Goal: Task Accomplishment & Management: Use online tool/utility

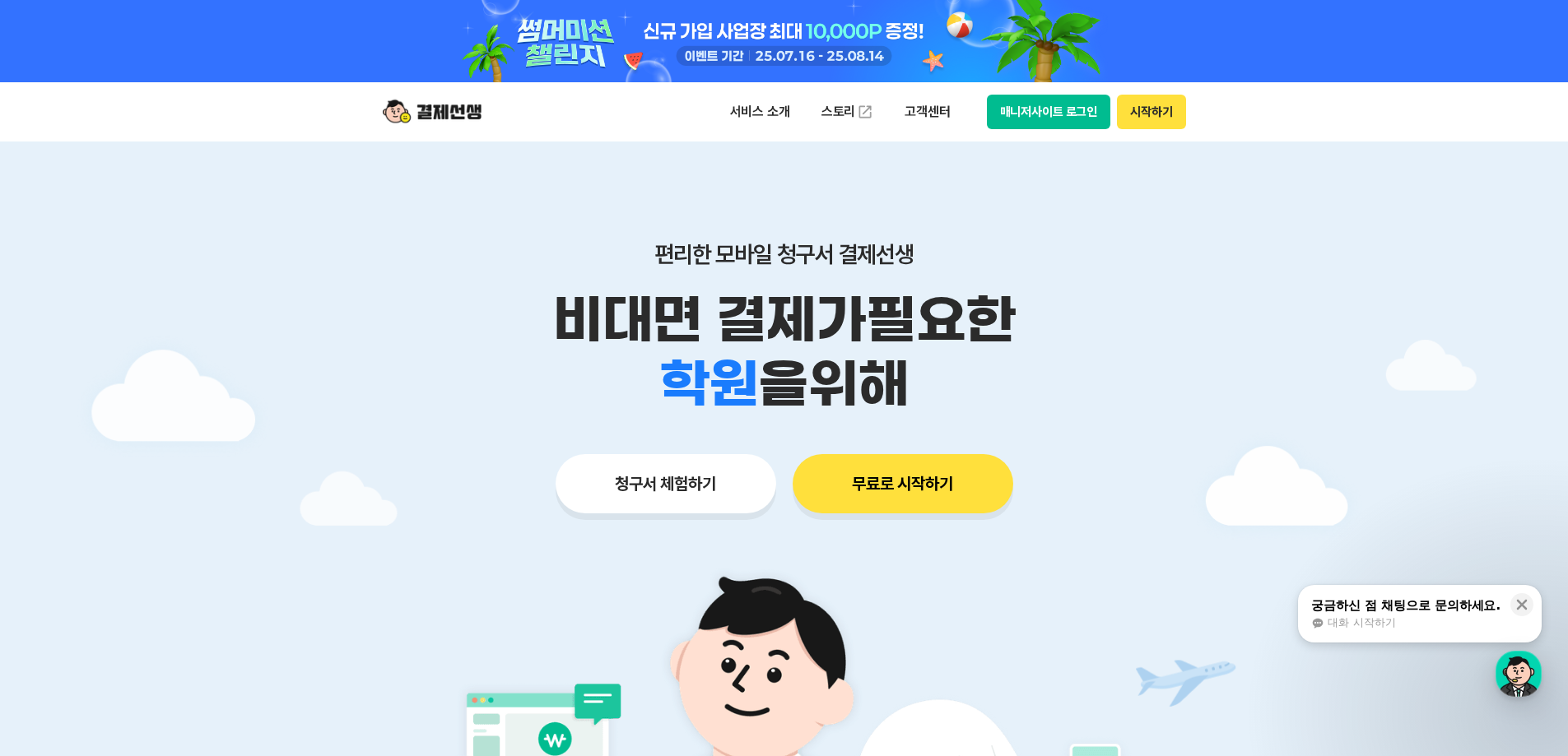
click at [698, 471] on button "청구서 체험하기" at bounding box center [665, 484] width 221 height 60
click at [1045, 126] on button "매니저사이트 로그인" at bounding box center [1048, 111] width 124 height 34
click at [1025, 113] on button "매니저사이트 로그인" at bounding box center [1048, 111] width 124 height 34
